Goal: Navigation & Orientation: Find specific page/section

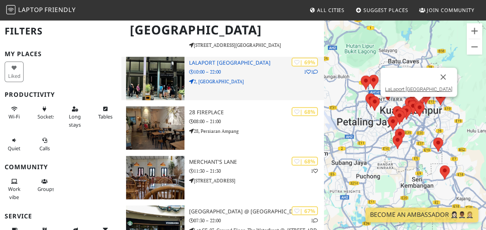
scroll to position [1050, 0]
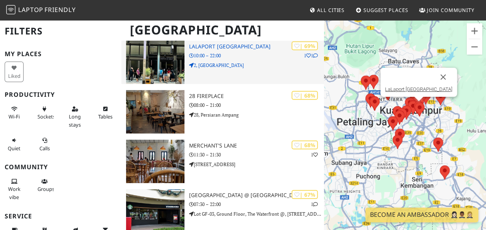
click at [255, 64] on p "2, [GEOGRAPHIC_DATA]" at bounding box center [256, 64] width 135 height 7
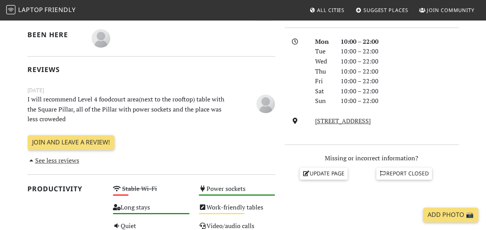
scroll to position [232, 0]
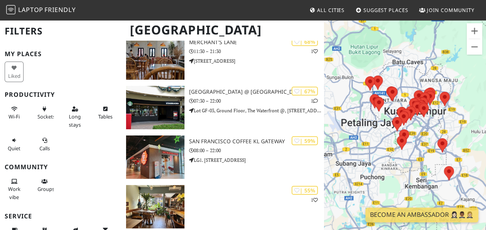
scroll to position [1187, 0]
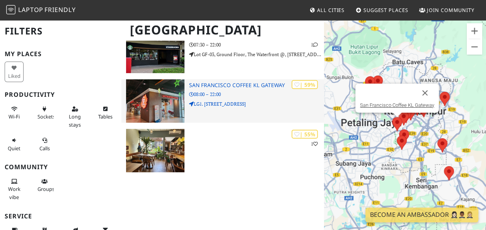
click at [230, 83] on h3 "San Francisco Coffee KL Gateway" at bounding box center [256, 85] width 135 height 7
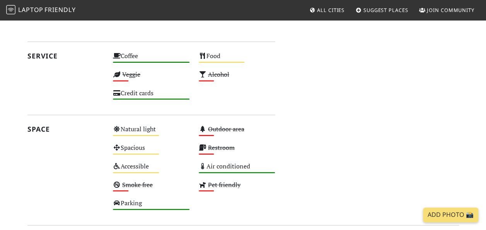
scroll to position [521, 0]
